Goal: Task Accomplishment & Management: Manage account settings

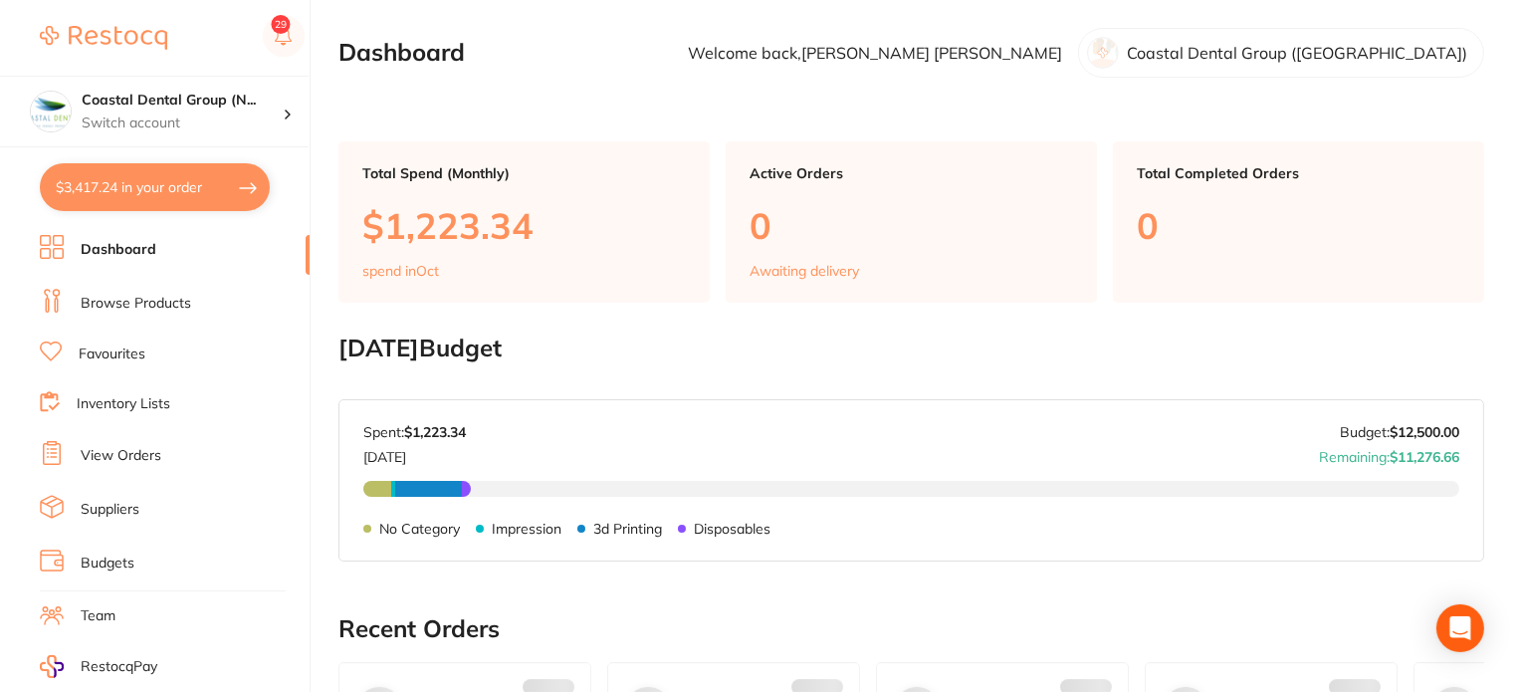
click at [154, 302] on link "Browse Products" at bounding box center [136, 304] width 111 height 20
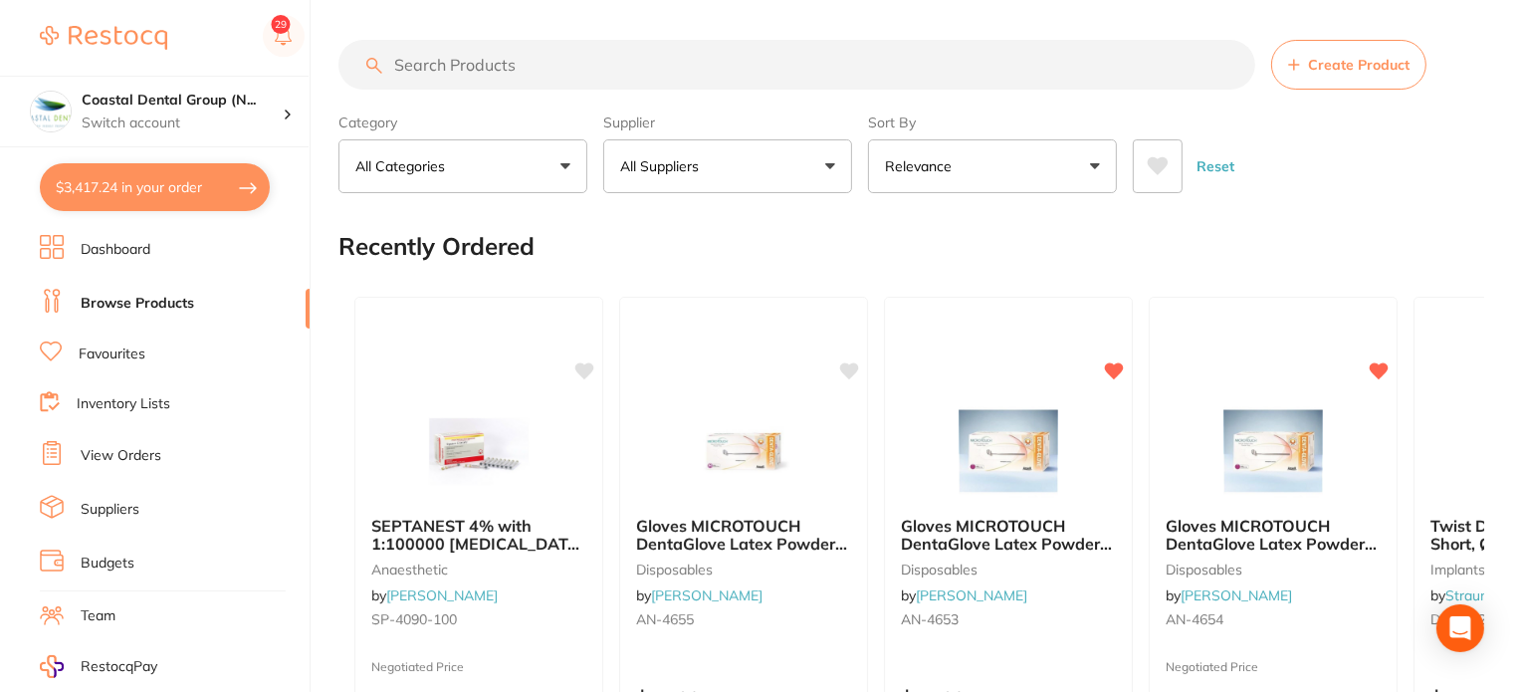
click at [586, 62] on input "search" at bounding box center [796, 65] width 917 height 50
type input "filtek"
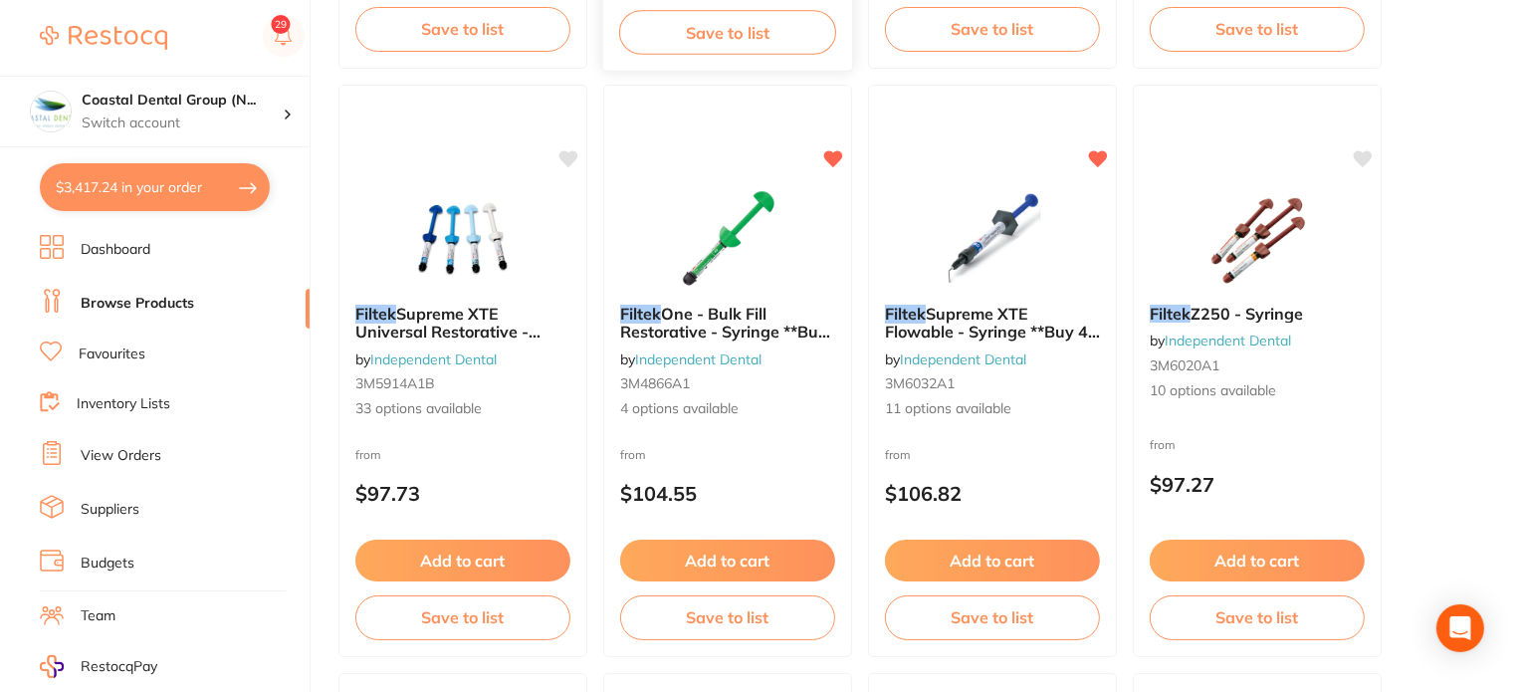
scroll to position [796, 0]
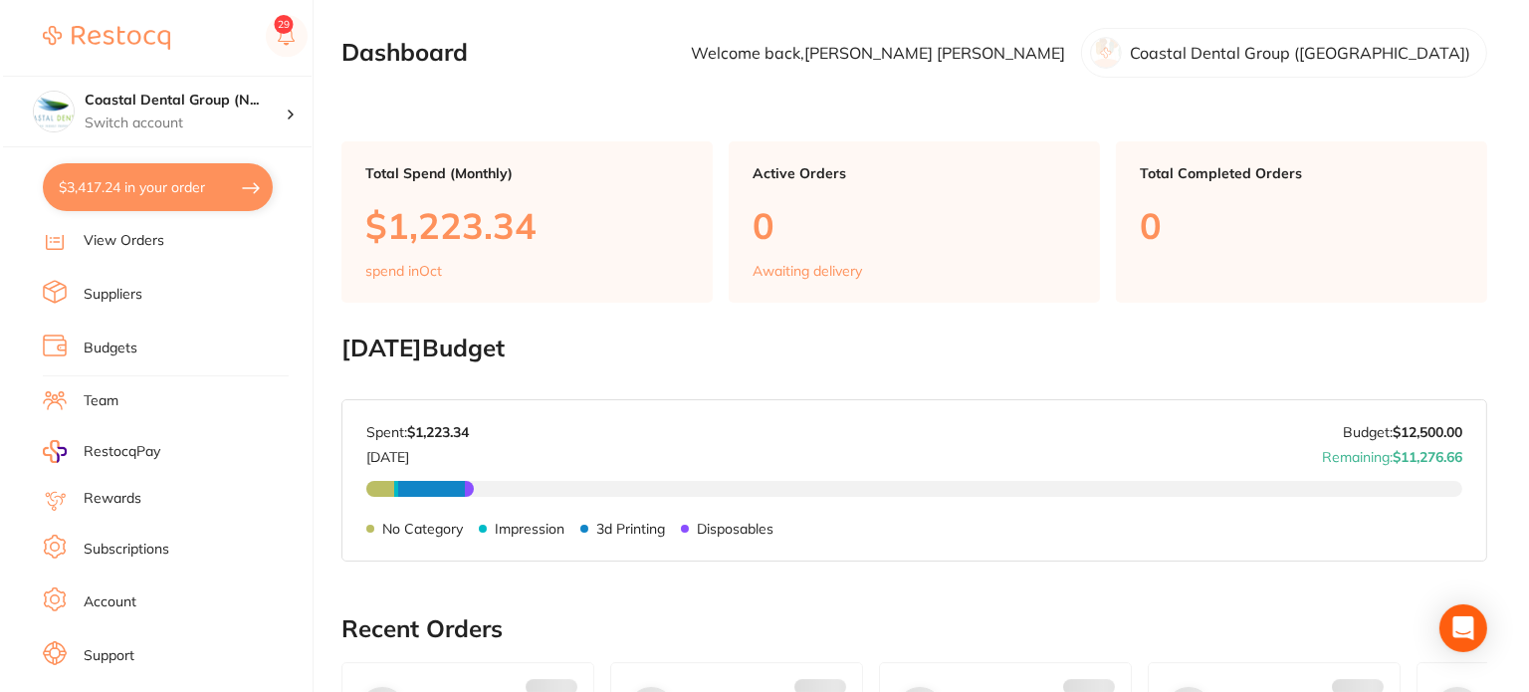
scroll to position [235, 0]
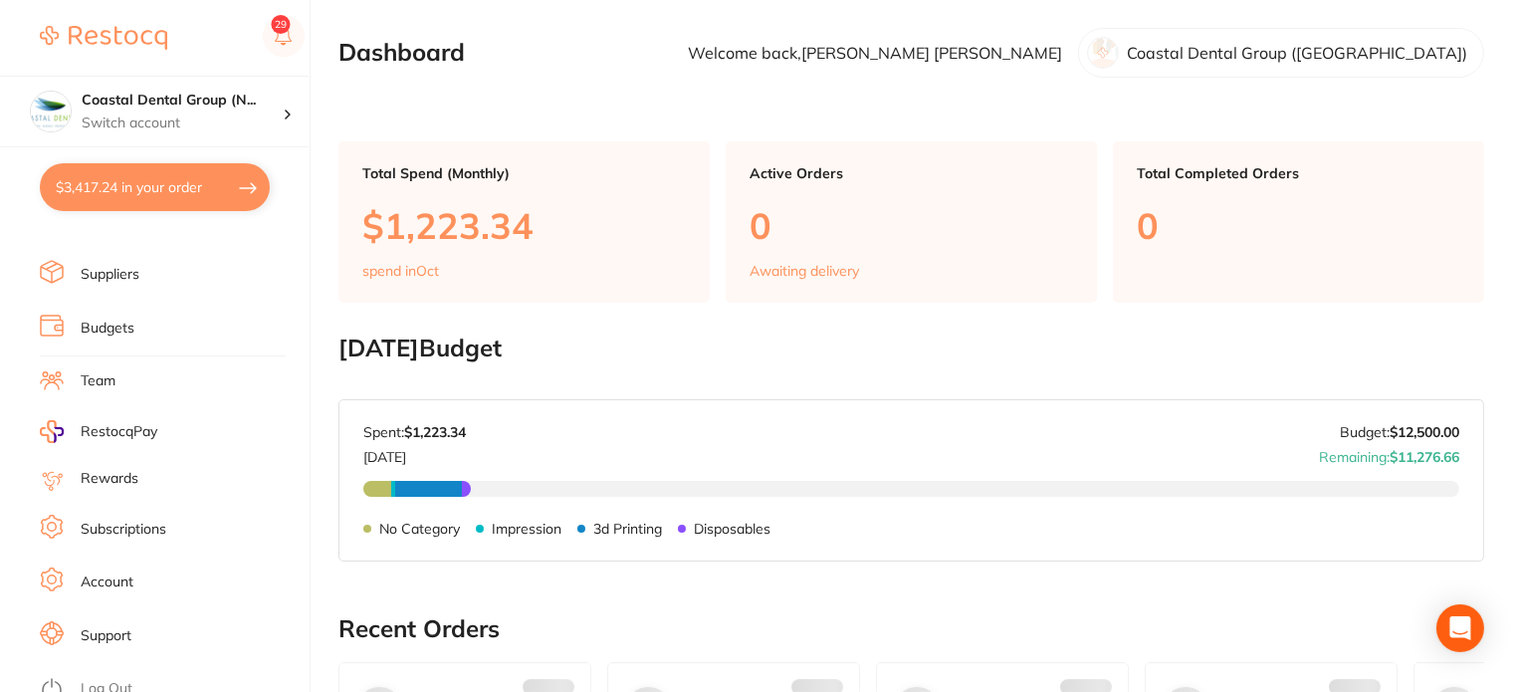
click at [160, 621] on li "Support" at bounding box center [175, 636] width 270 height 30
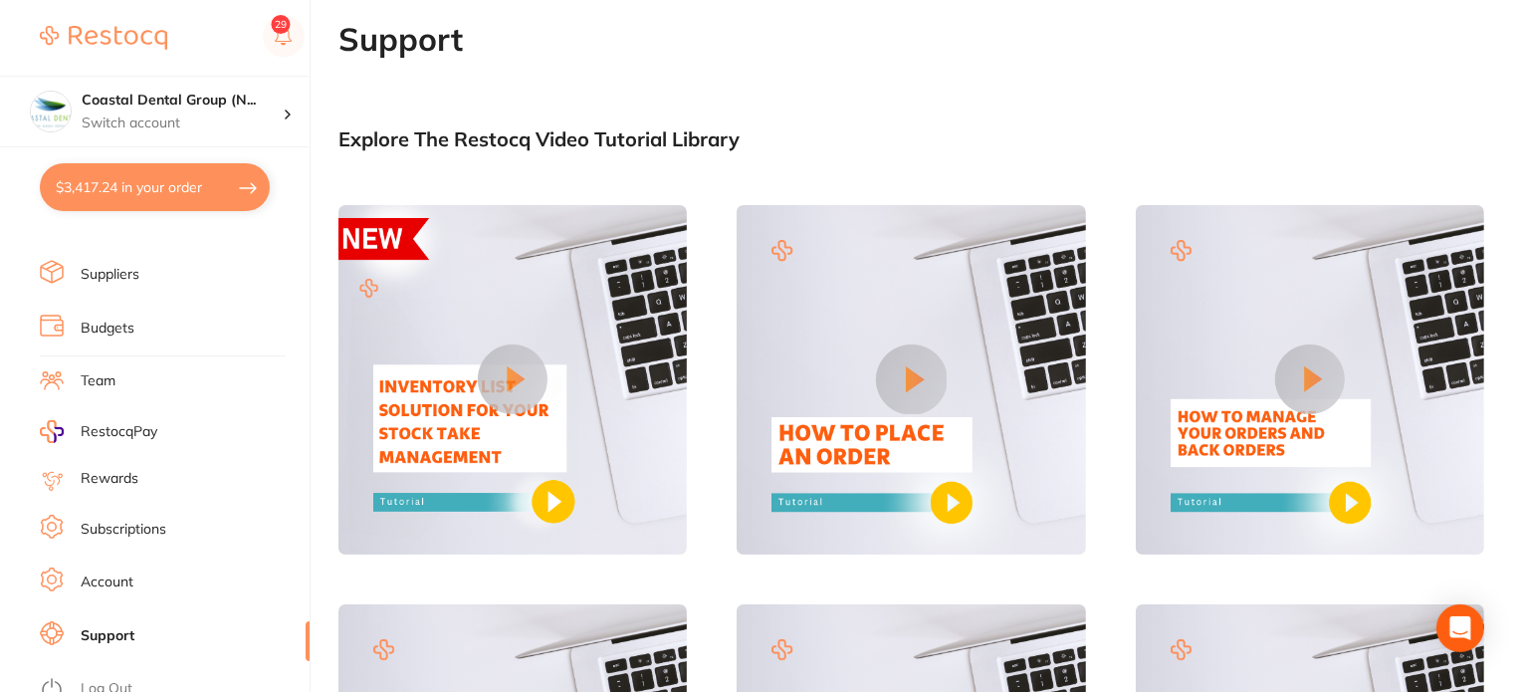
click at [115, 377] on li "Team" at bounding box center [175, 381] width 270 height 30
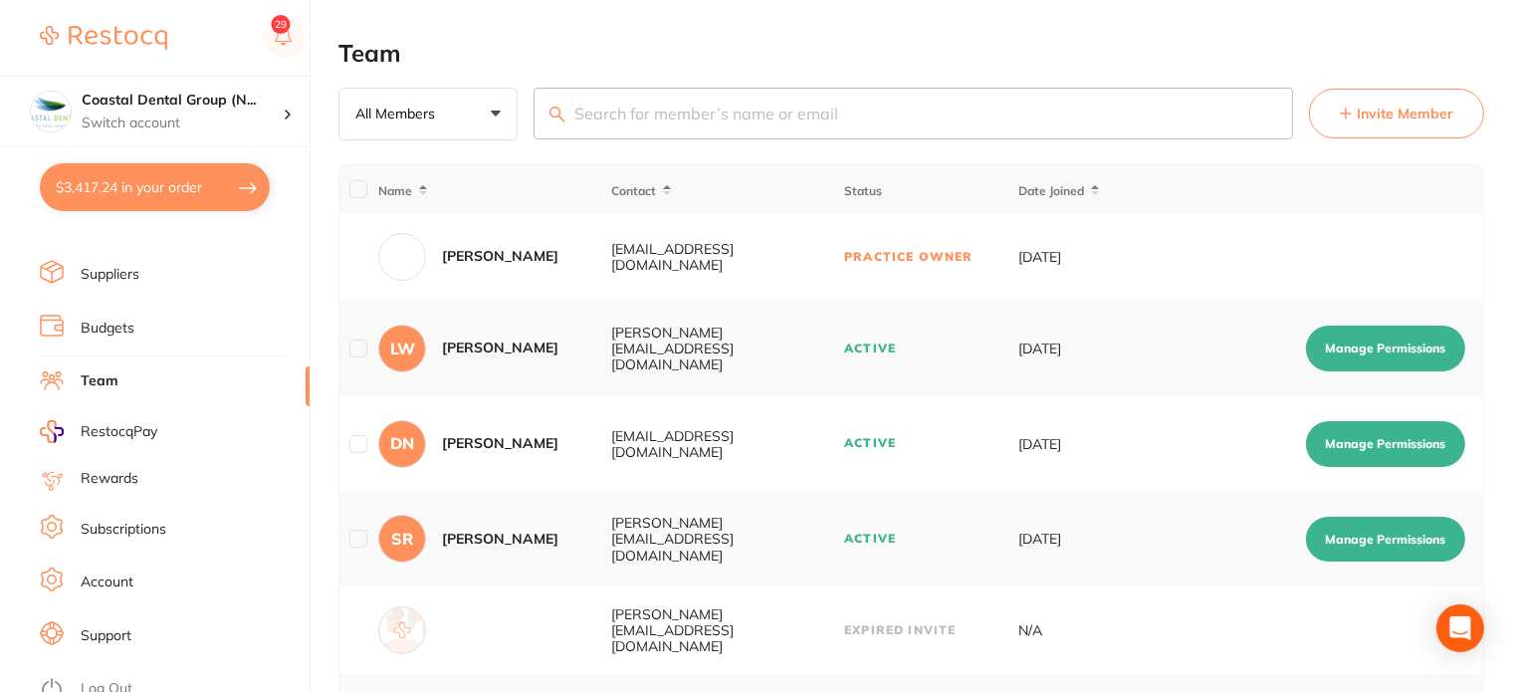
click at [1394, 114] on span "Invite Member" at bounding box center [1405, 114] width 97 height 20
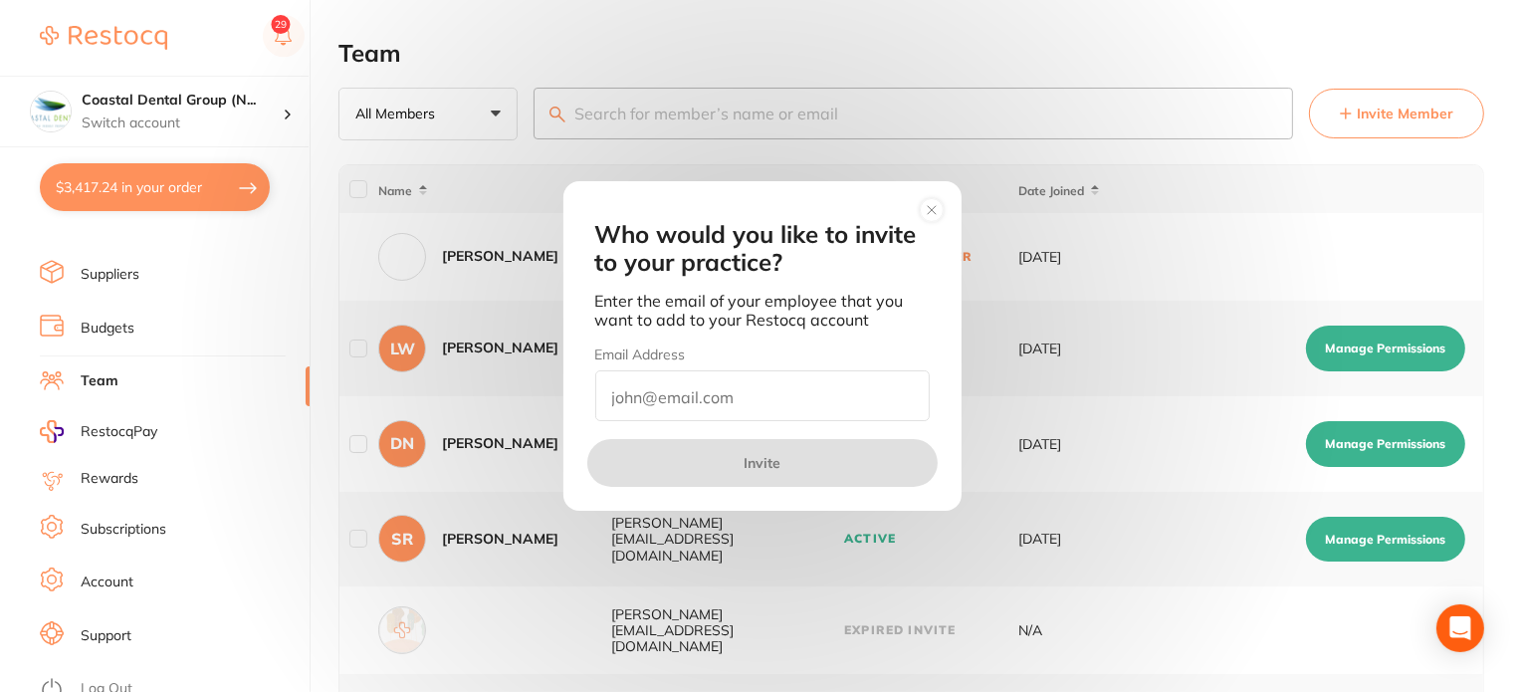
click at [773, 403] on input "email" at bounding box center [762, 395] width 335 height 51
click at [936, 211] on circle at bounding box center [931, 209] width 23 height 23
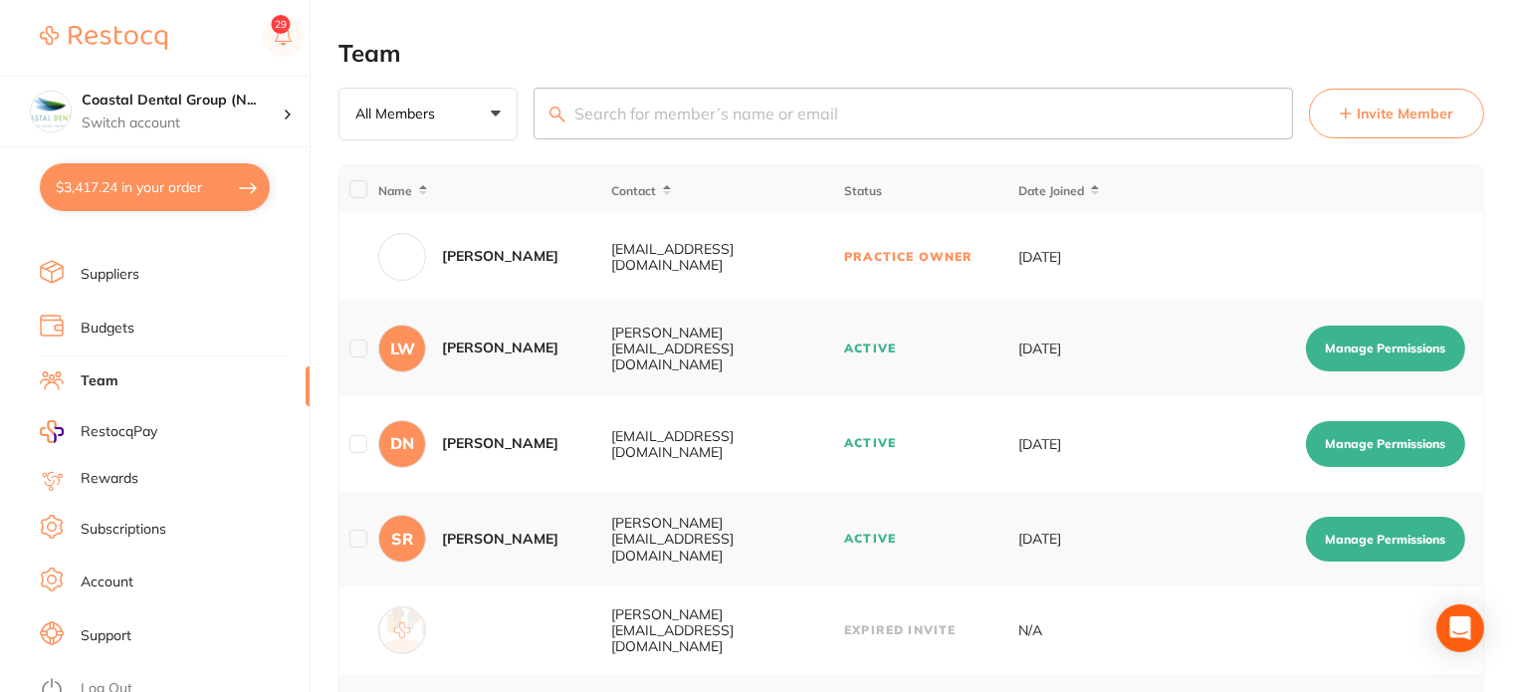
click at [1370, 357] on button "Manage Permissions" at bounding box center [1385, 349] width 159 height 46
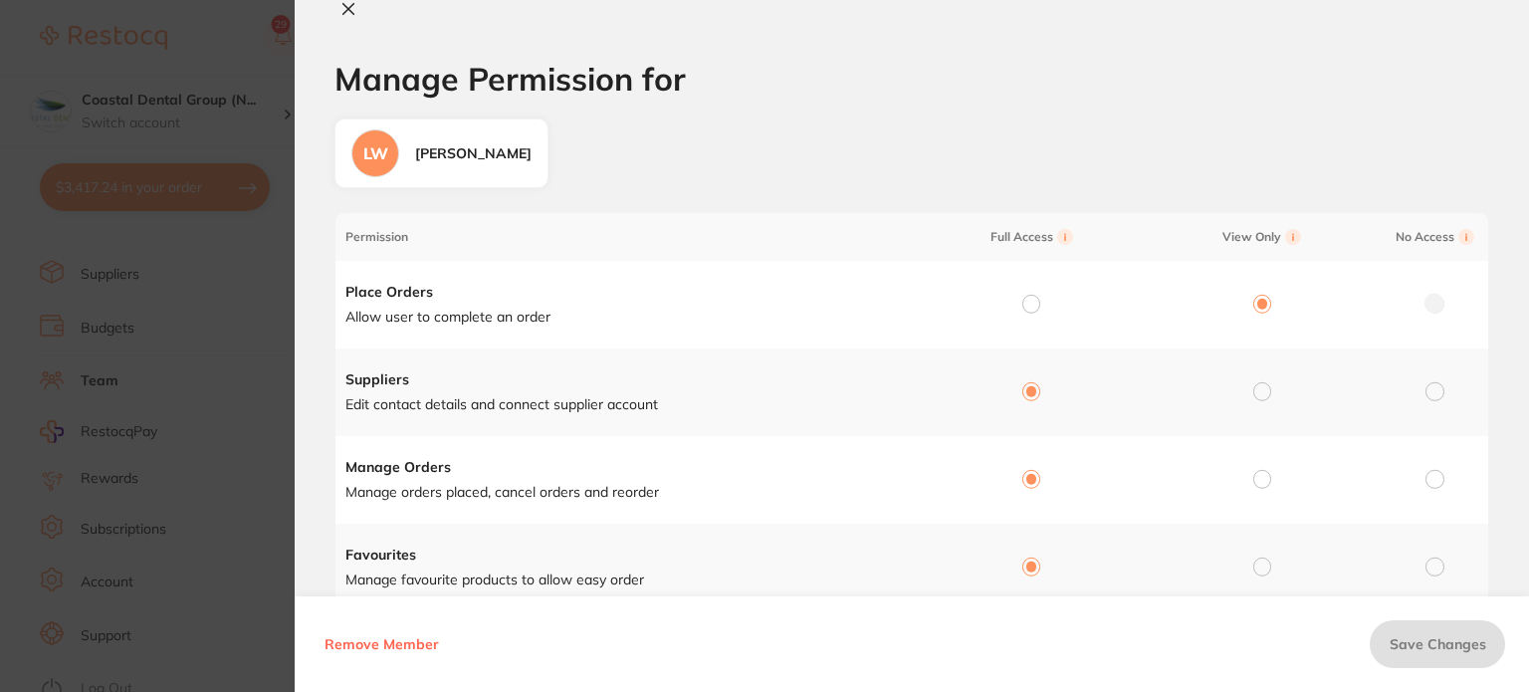
click at [354, 7] on icon at bounding box center [348, 9] width 16 height 16
checkbox input "false"
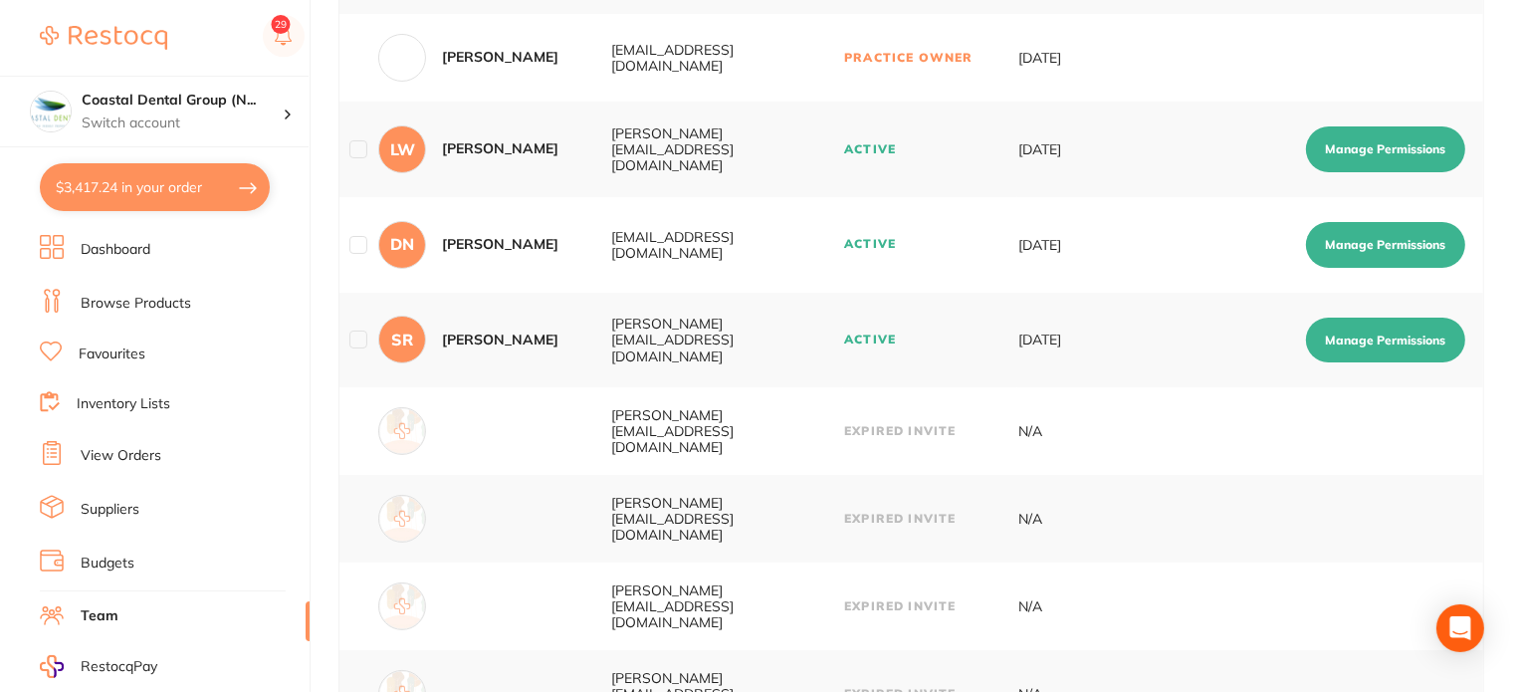
click at [137, 555] on li "Budgets" at bounding box center [175, 564] width 270 height 30
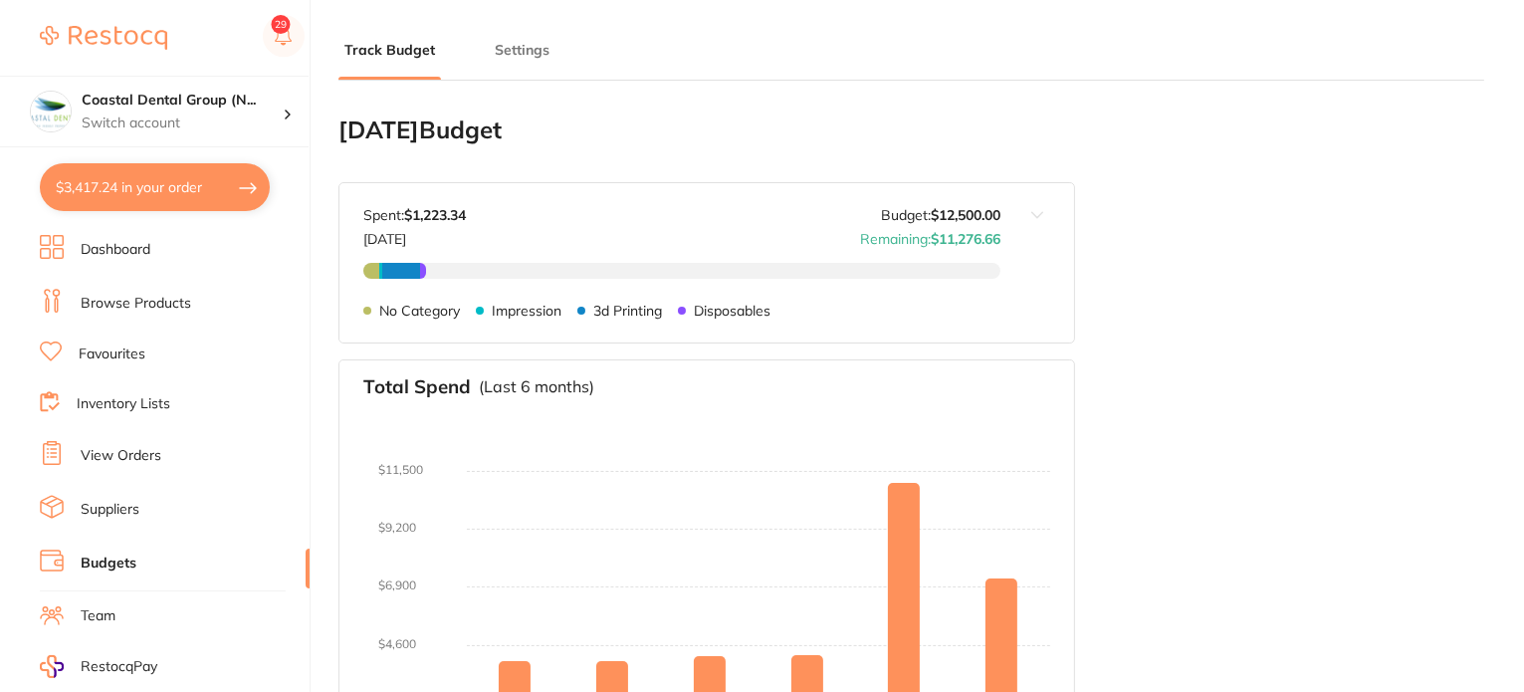
type input "10,000"
type input "12,500"
type input "5.0"
type input "250,000"
type input "12,500"
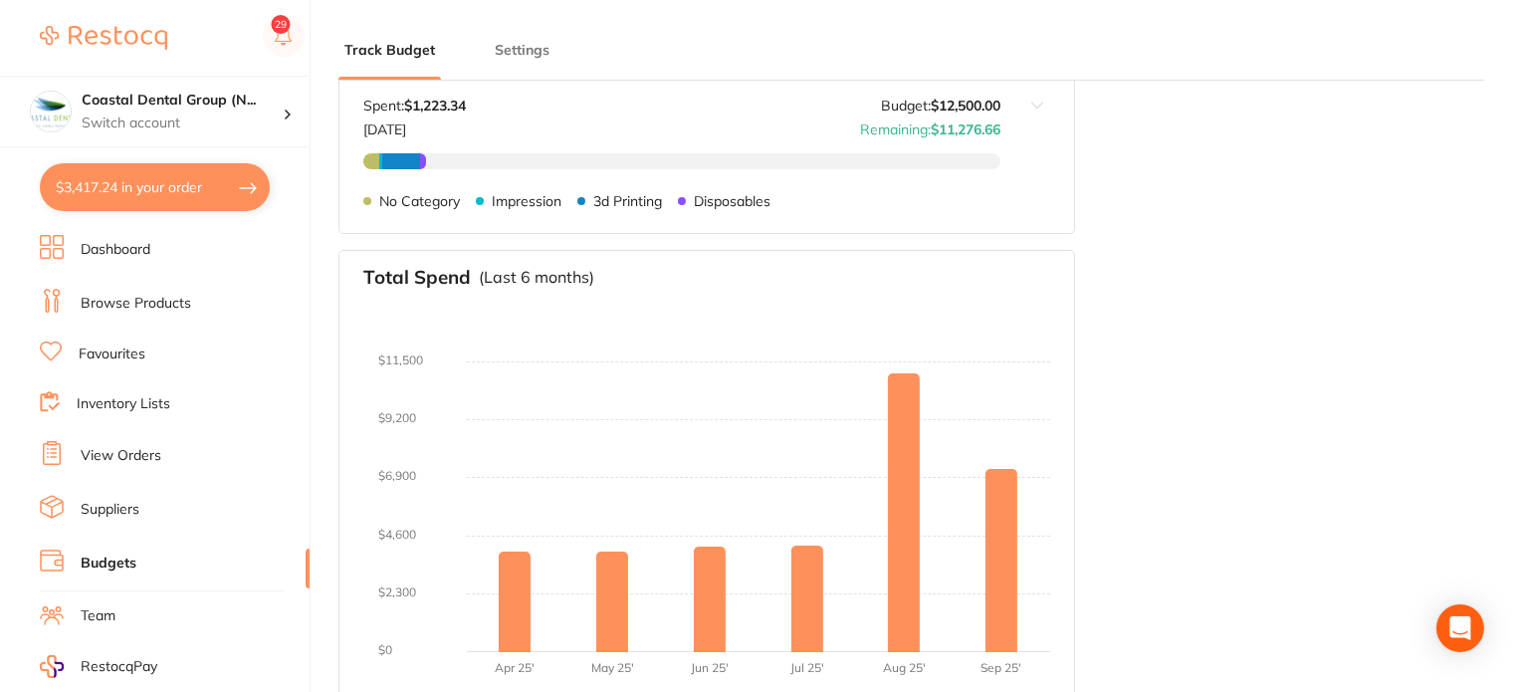
scroll to position [100, 0]
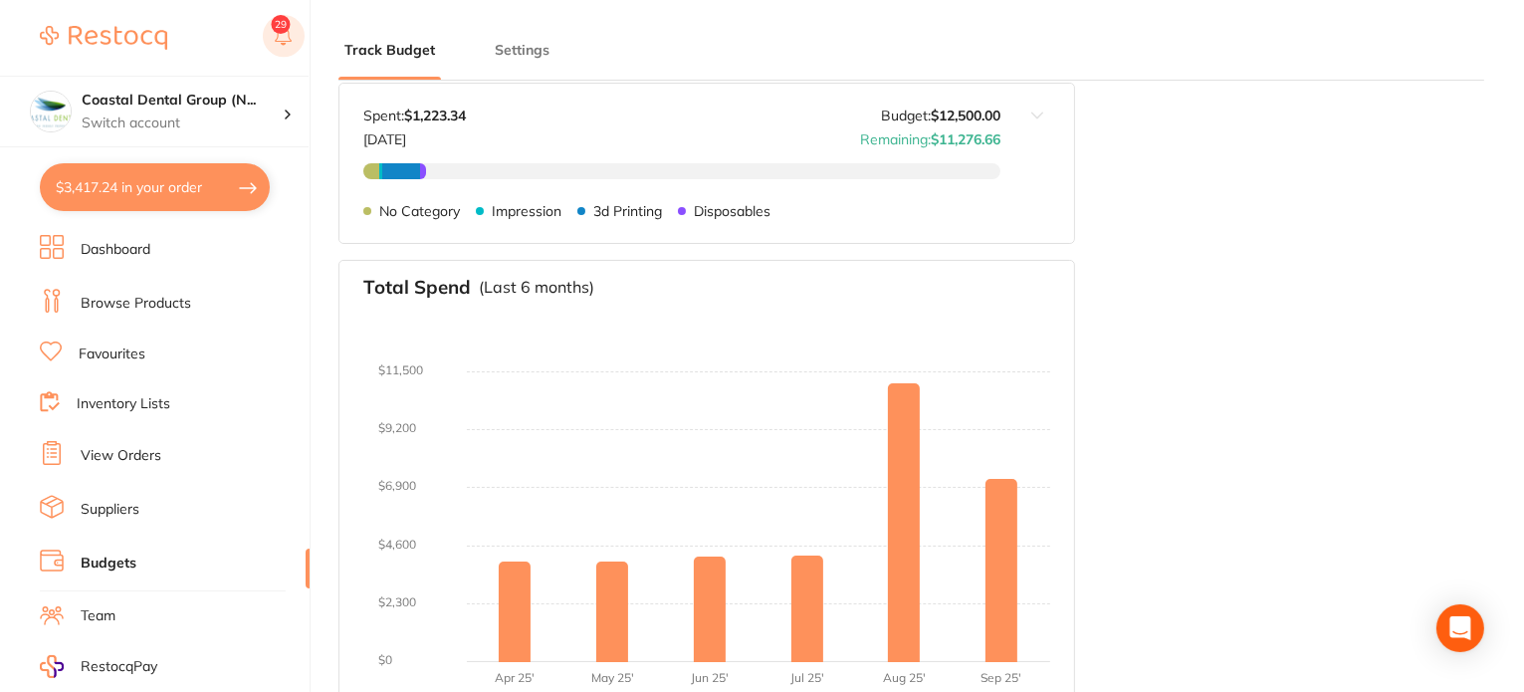
click at [291, 35] on rect at bounding box center [284, 36] width 42 height 42
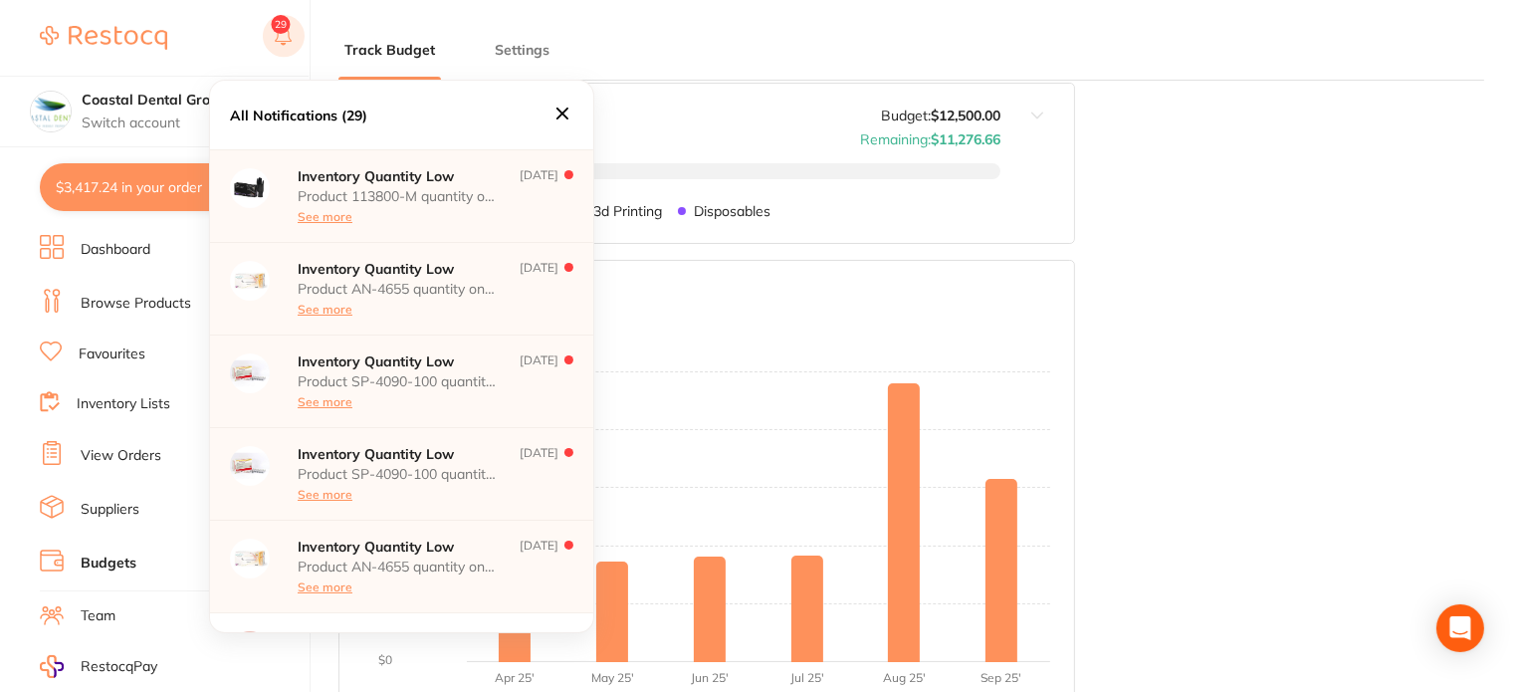
click at [288, 33] on icon at bounding box center [283, 34] width 17 height 16
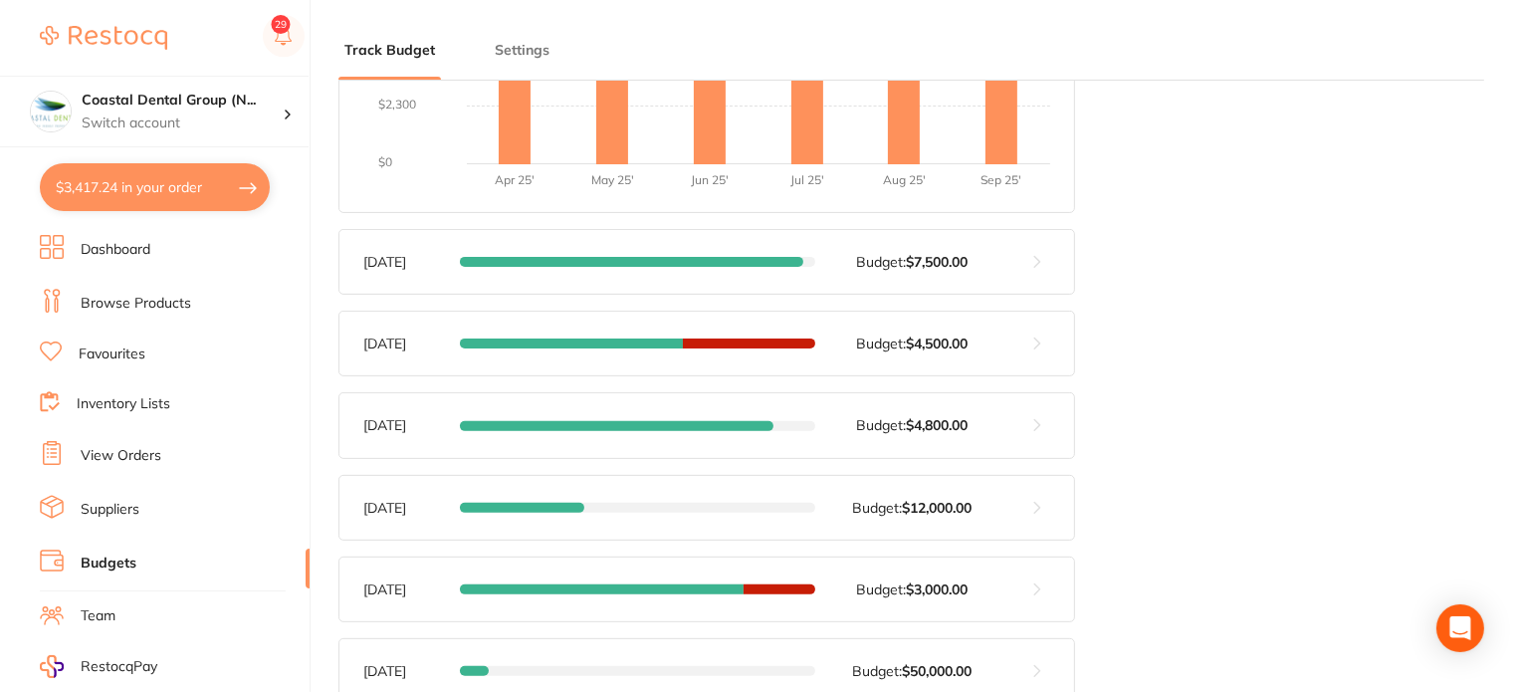
scroll to position [0, 0]
